Goal: Find contact information: Find contact information

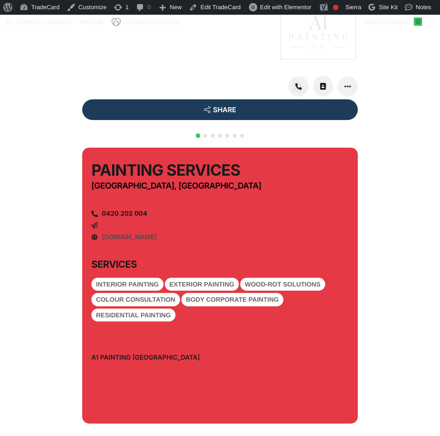
scroll to position [23, 0]
click at [206, 137] on span "Go to slide 2" at bounding box center [206, 136] width 4 height 4
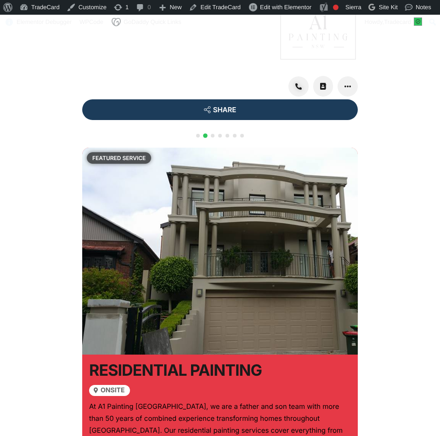
click at [215, 149] on div at bounding box center [219, 141] width 51 height 18
click at [212, 137] on span "Go to slide 3" at bounding box center [213, 136] width 4 height 4
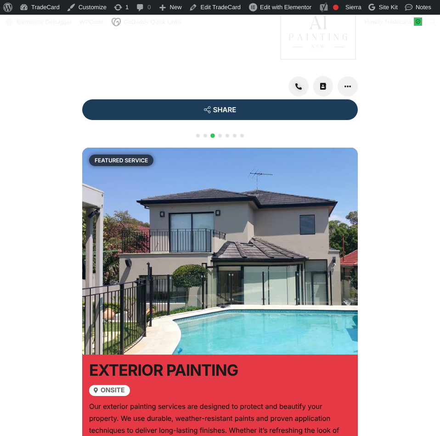
click at [220, 137] on span "Go to slide 4" at bounding box center [220, 136] width 4 height 4
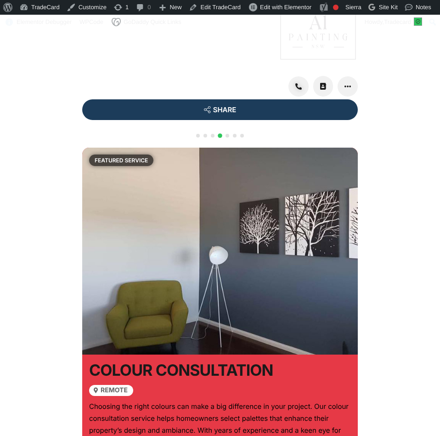
click at [226, 137] on span "Go to slide 5" at bounding box center [228, 136] width 4 height 4
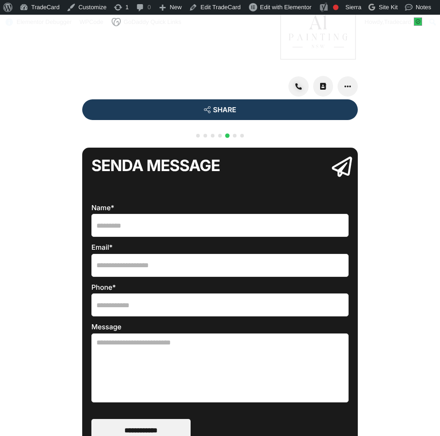
click at [234, 137] on span "Go to slide 6" at bounding box center [235, 136] width 4 height 4
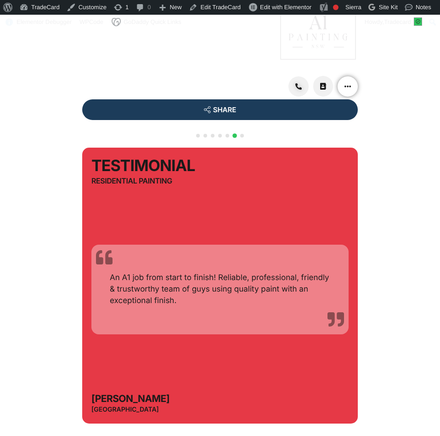
click at [355, 97] on link at bounding box center [348, 86] width 20 height 20
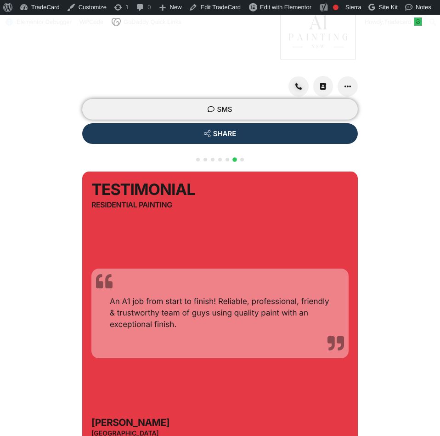
click at [293, 113] on span "SMS" at bounding box center [220, 109] width 262 height 7
